Goal: Task Accomplishment & Management: Use online tool/utility

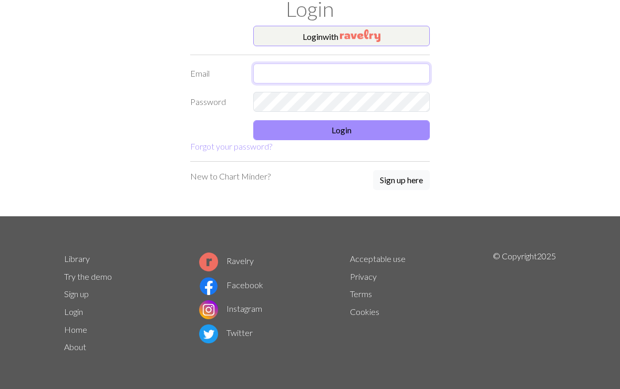
type input "[EMAIL_ADDRESS][DOMAIN_NAME]"
click at [407, 125] on button "Login" at bounding box center [341, 130] width 177 height 20
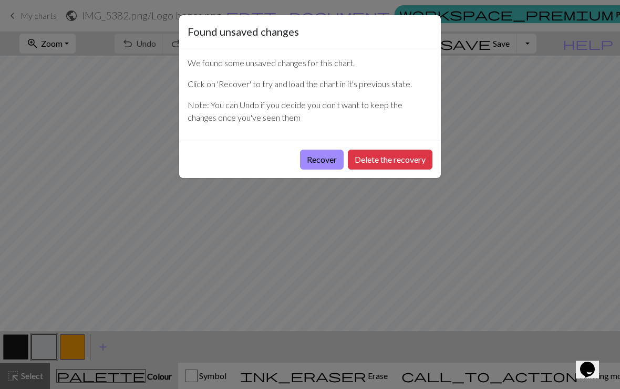
click at [313, 223] on div "Found unsaved changes We found some unsaved changes for this chart. Click on 'R…" at bounding box center [310, 194] width 620 height 389
click at [327, 163] on button "Recover" at bounding box center [322, 160] width 44 height 20
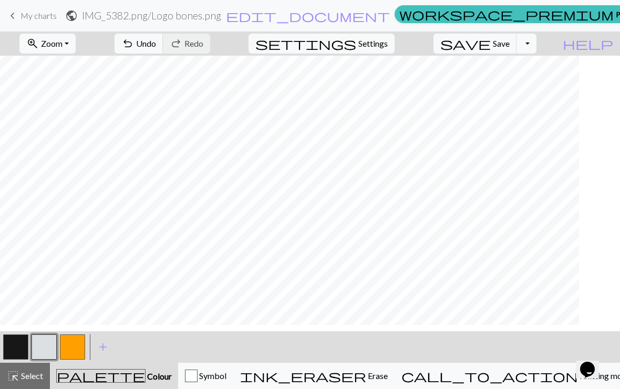
scroll to position [143, 510]
click at [163, 53] on button "undo Undo Undo" at bounding box center [139, 44] width 49 height 20
click at [134, 38] on span "undo" at bounding box center [127, 43] width 13 height 15
click at [156, 42] on span "Undo" at bounding box center [146, 43] width 20 height 10
click at [212, 42] on div "undo Undo Undo redo Redo Redo" at bounding box center [162, 44] width 111 height 24
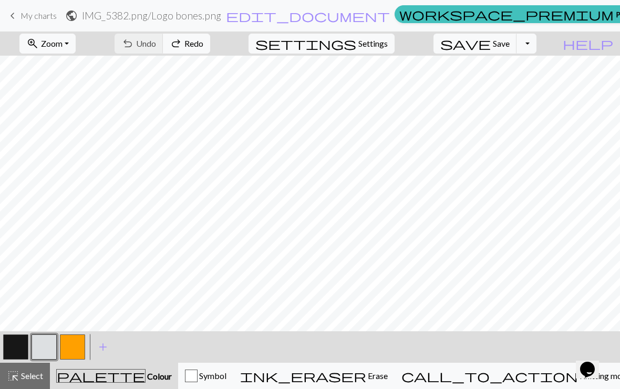
scroll to position [46, 323]
click at [48, 349] on button "button" at bounding box center [44, 347] width 25 height 25
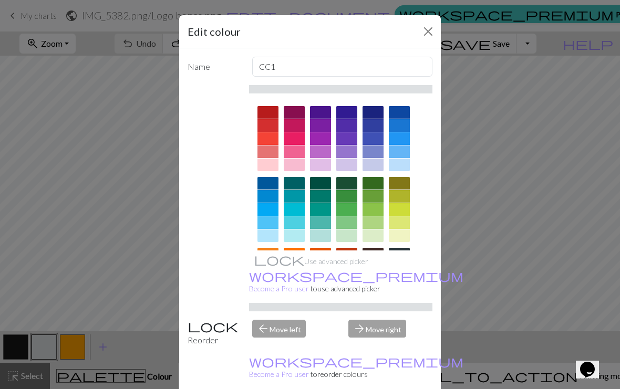
click at [431, 34] on button "Close" at bounding box center [428, 31] width 17 height 17
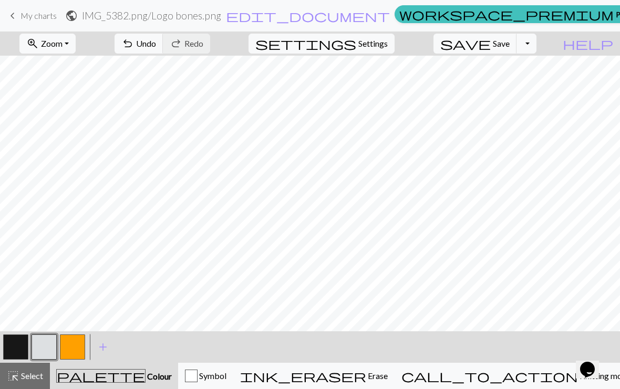
click at [13, 338] on button "button" at bounding box center [15, 347] width 25 height 25
click at [46, 348] on button "button" at bounding box center [44, 347] width 25 height 25
click at [13, 352] on button "button" at bounding box center [15, 347] width 25 height 25
click at [51, 342] on button "button" at bounding box center [44, 347] width 25 height 25
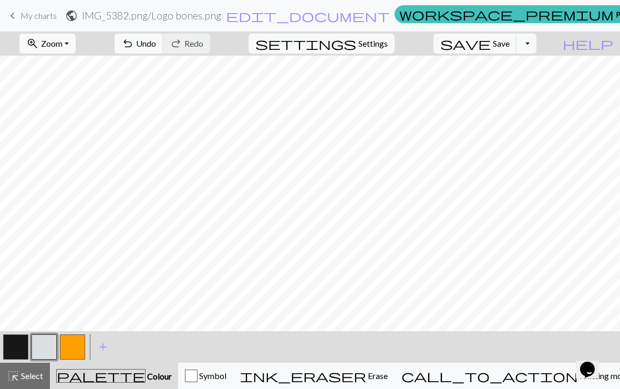
click at [12, 349] on button "button" at bounding box center [15, 347] width 25 height 25
click at [46, 346] on button "button" at bounding box center [44, 347] width 25 height 25
